Goal: Task Accomplishment & Management: Manage account settings

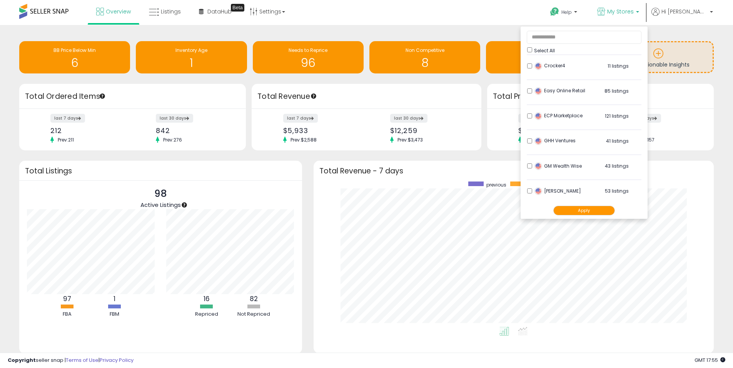
scroll to position [95, 0]
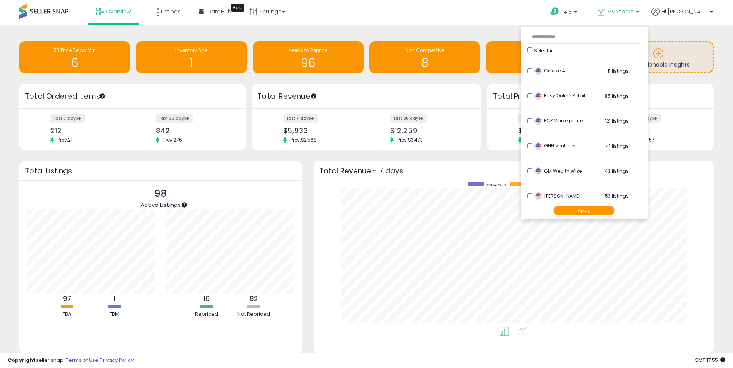
click at [549, 117] on li "ECP Marketplace 121 listings" at bounding box center [584, 123] width 115 height 24
click at [583, 208] on button "Apply" at bounding box center [584, 211] width 62 height 10
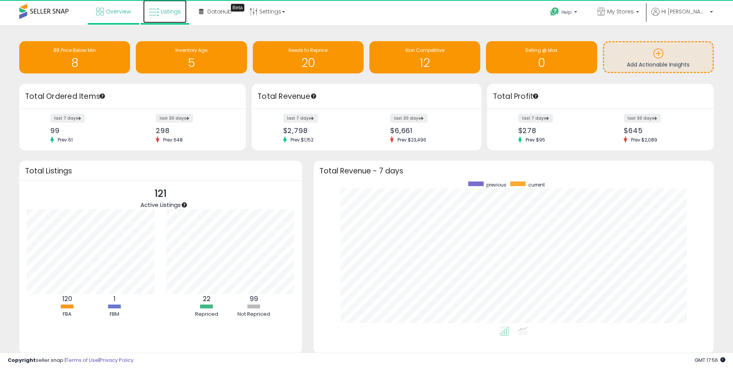
click at [168, 15] on link "Listings" at bounding box center [164, 11] width 43 height 23
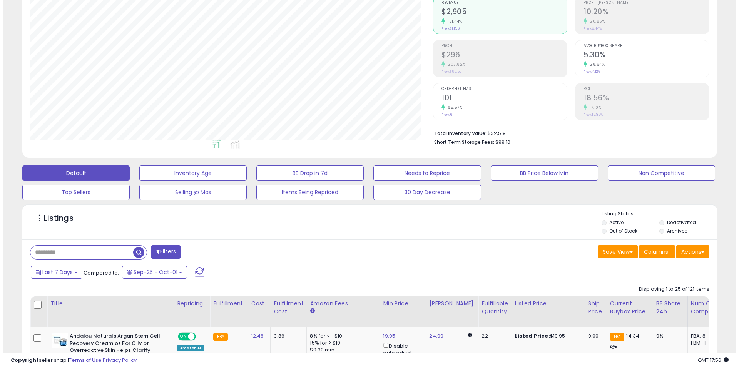
scroll to position [158, 403]
click at [57, 252] on input "text" at bounding box center [78, 252] width 103 height 13
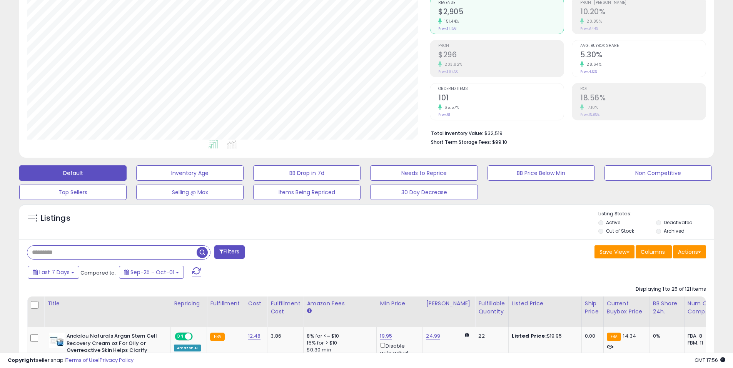
paste input "**********"
type input "**********"
click at [203, 252] on span "button" at bounding box center [202, 252] width 11 height 11
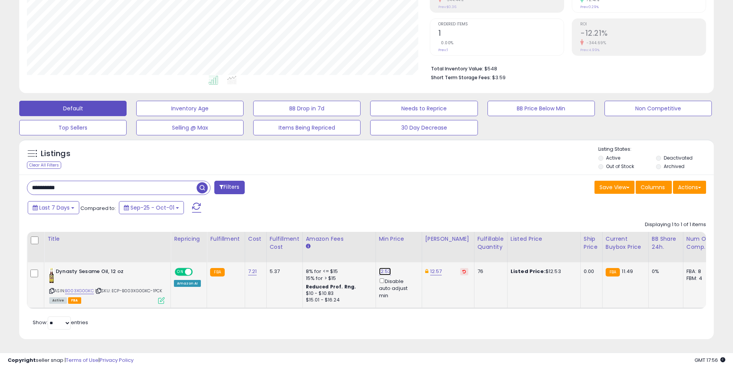
click at [379, 268] on link "12.53" at bounding box center [385, 272] width 12 height 8
click at [379, 264] on div at bounding box center [377, 266] width 8 height 4
drag, startPoint x: 348, startPoint y: 237, endPoint x: 279, endPoint y: 233, distance: 69.0
click at [282, 233] on table "Title Repricing" at bounding box center [575, 270] width 1097 height 77
drag, startPoint x: 336, startPoint y: 236, endPoint x: 305, endPoint y: 233, distance: 31.7
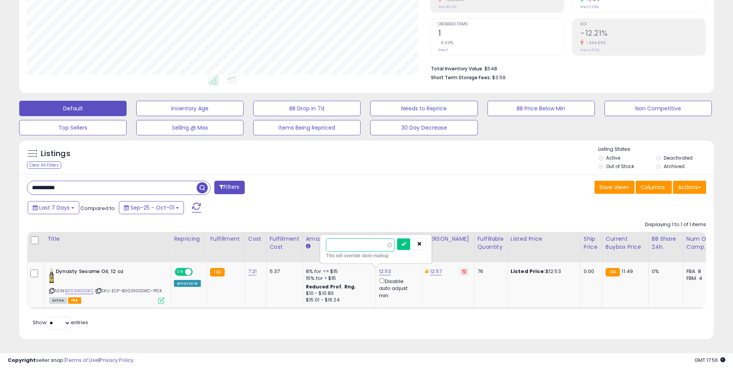
click at [305, 233] on table "Title Repricing" at bounding box center [575, 270] width 1097 height 77
paste input "number"
drag, startPoint x: 364, startPoint y: 234, endPoint x: 260, endPoint y: 232, distance: 103.9
click at [261, 232] on table "Title Repricing" at bounding box center [575, 270] width 1097 height 77
drag, startPoint x: 355, startPoint y: 238, endPoint x: 313, endPoint y: 238, distance: 42.3
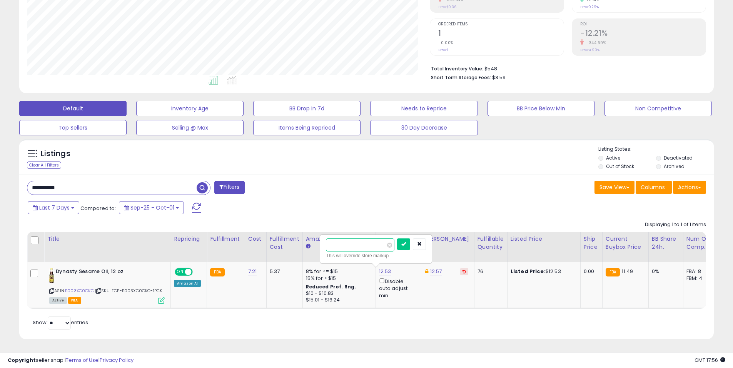
click at [313, 238] on table "Title Repricing" at bounding box center [575, 270] width 1097 height 77
type input "*****"
click at [406, 242] on icon "submit" at bounding box center [403, 244] width 5 height 5
click at [433, 268] on link "12.57" at bounding box center [436, 272] width 12 height 8
click at [430, 268] on link "12.57" at bounding box center [436, 272] width 12 height 8
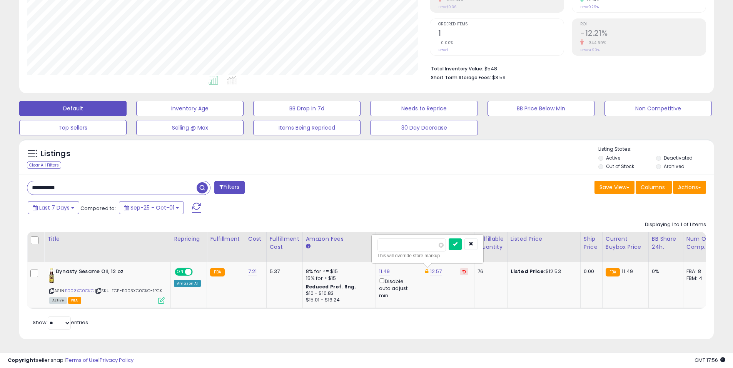
click at [362, 232] on table "Title Repricing" at bounding box center [575, 270] width 1097 height 77
type input "*****"
click at [457, 242] on icon "submit" at bounding box center [455, 244] width 5 height 5
